Goal: Task Accomplishment & Management: Manage account settings

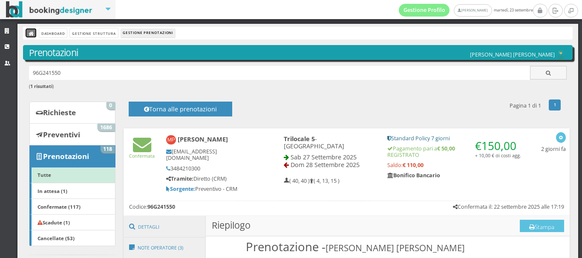
click at [28, 34] on link at bounding box center [31, 33] width 11 height 9
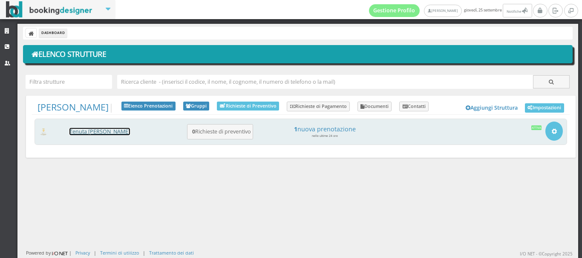
click at [101, 135] on link "Tenuta [PERSON_NAME]" at bounding box center [99, 131] width 60 height 7
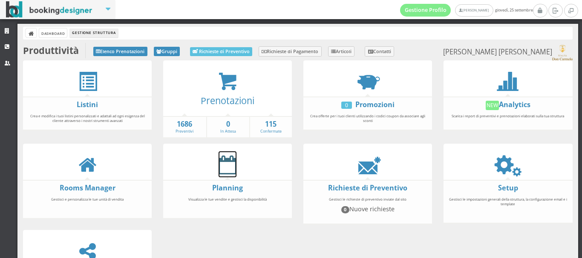
click at [220, 167] on icon at bounding box center [227, 164] width 18 height 19
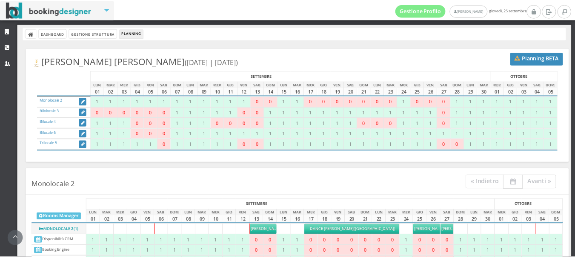
scroll to position [190, 0]
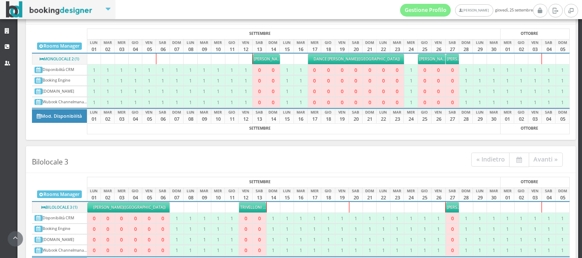
click at [447, 207] on span "Prigionieri Mirko" at bounding box center [462, 208] width 30 height 6
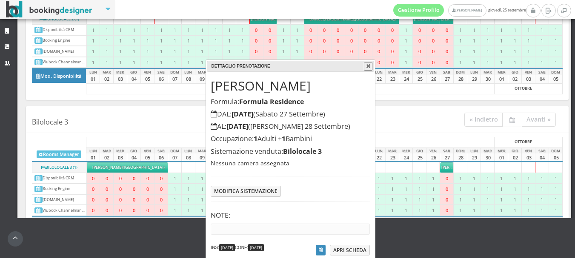
scroll to position [41, 0]
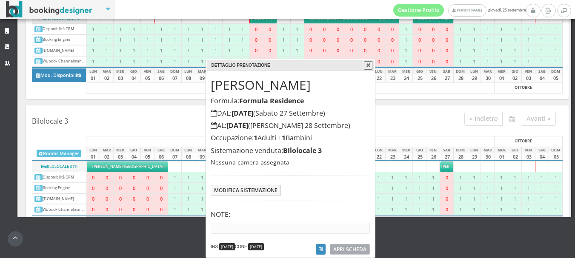
click at [348, 247] on span "APRI SCHEDA" at bounding box center [349, 249] width 33 height 7
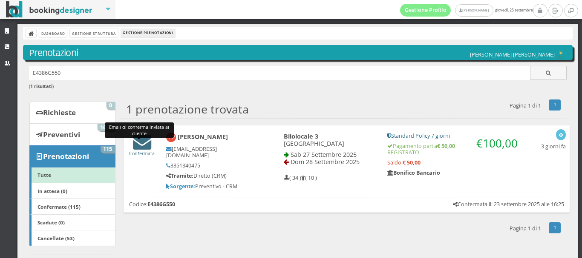
click at [147, 148] on icon at bounding box center [142, 142] width 18 height 18
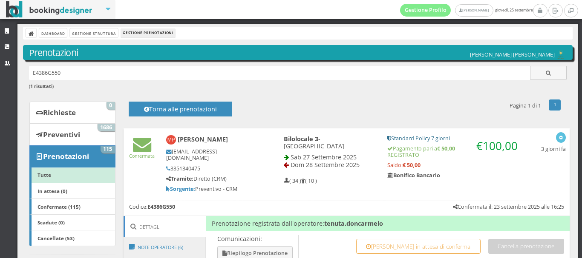
scroll to position [251, 0]
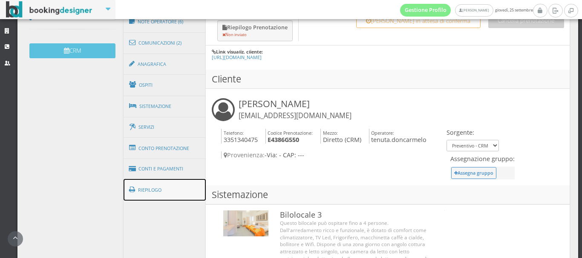
click at [146, 181] on link "Riepilogo" at bounding box center [164, 190] width 83 height 22
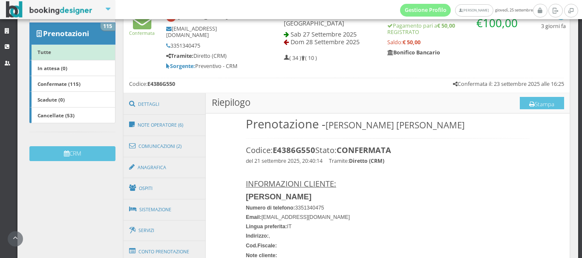
scroll to position [111, 0]
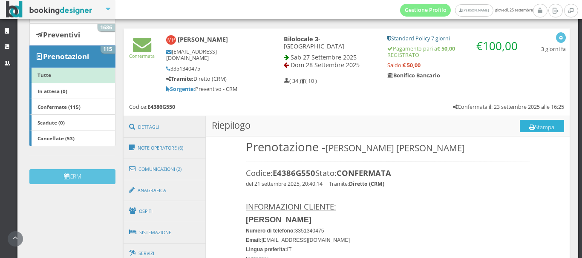
click at [537, 120] on button "Stampa" at bounding box center [542, 126] width 44 height 13
click at [529, 125] on icon at bounding box center [532, 128] width 6 height 6
click at [531, 120] on button "Stampa" at bounding box center [542, 126] width 44 height 13
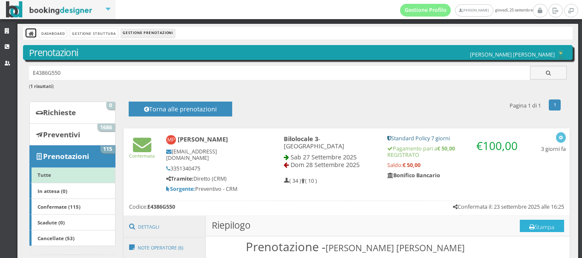
click at [29, 29] on link at bounding box center [31, 33] width 11 height 9
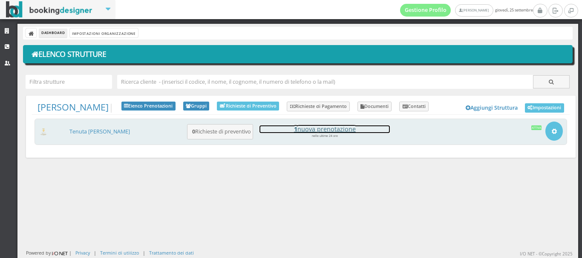
click at [329, 132] on h4 "1 nuova prenotazione" at bounding box center [324, 129] width 130 height 7
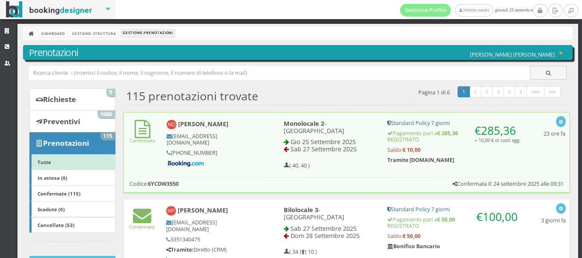
click at [139, 126] on icon at bounding box center [143, 129] width 16 height 18
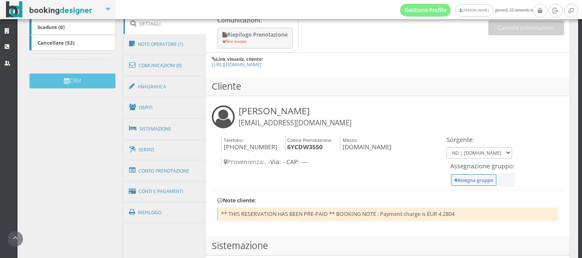
scroll to position [206, 0]
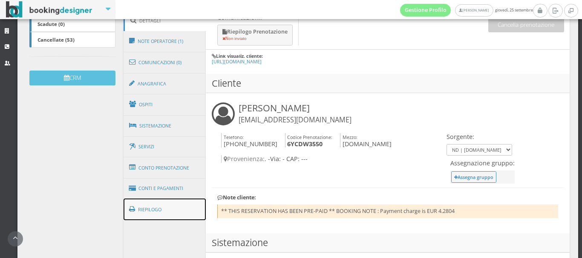
click at [150, 206] on link "Riepilogo" at bounding box center [164, 210] width 83 height 22
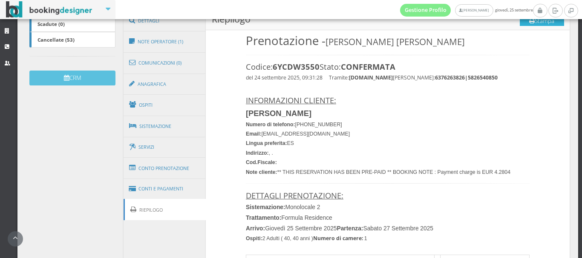
click at [547, 22] on button "Stampa" at bounding box center [542, 20] width 44 height 13
